Goal: Task Accomplishment & Management: Manage account settings

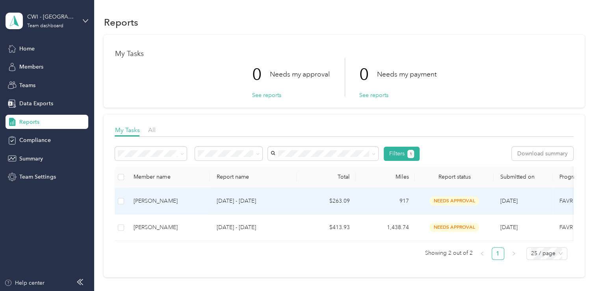
click at [156, 201] on div "[PERSON_NAME]" at bounding box center [168, 200] width 70 height 9
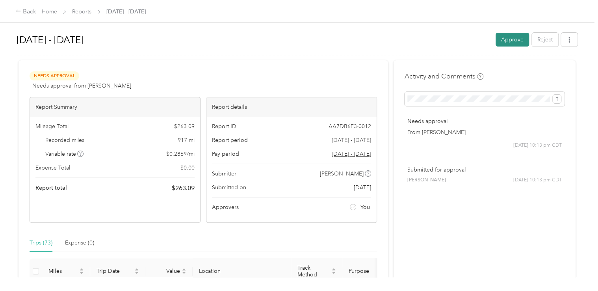
click at [517, 39] on button "Approve" at bounding box center [511, 40] width 33 height 14
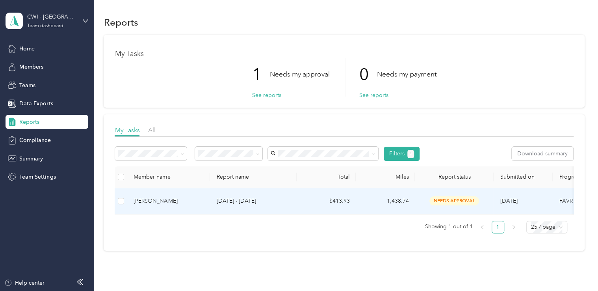
click at [142, 198] on div "[PERSON_NAME]" at bounding box center [168, 200] width 70 height 9
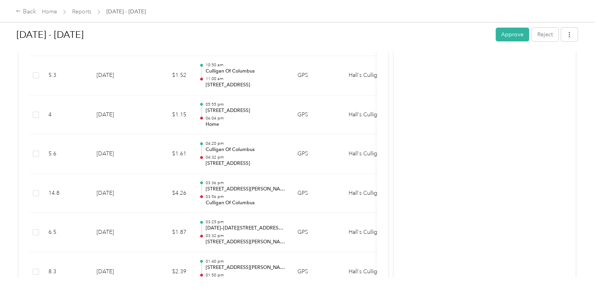
scroll to position [1457, 0]
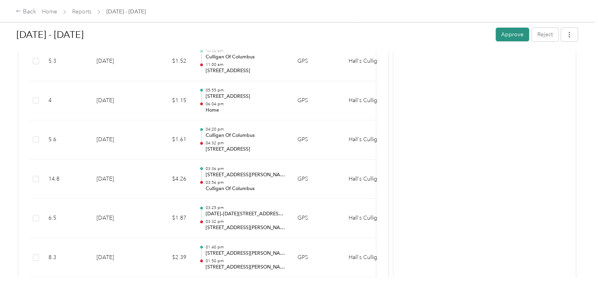
click at [518, 31] on button "Approve" at bounding box center [511, 35] width 33 height 14
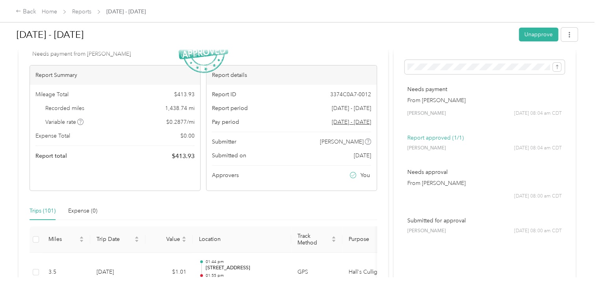
scroll to position [0, 0]
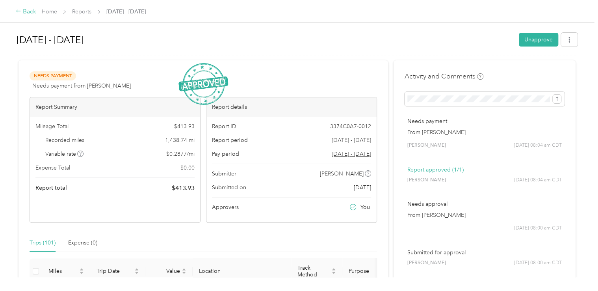
click at [21, 11] on div "Back" at bounding box center [26, 11] width 20 height 9
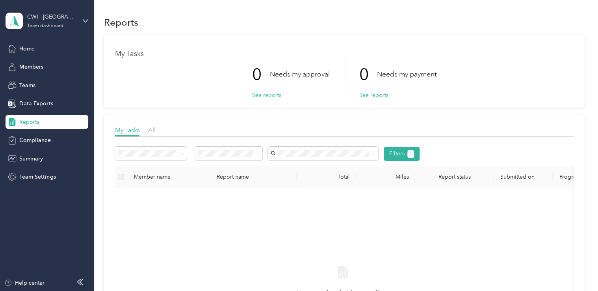
click at [178, 84] on div "0 Needs my approval See reports 0 Needs my payment See reports" at bounding box center [344, 77] width 458 height 39
